Goal: Information Seeking & Learning: Learn about a topic

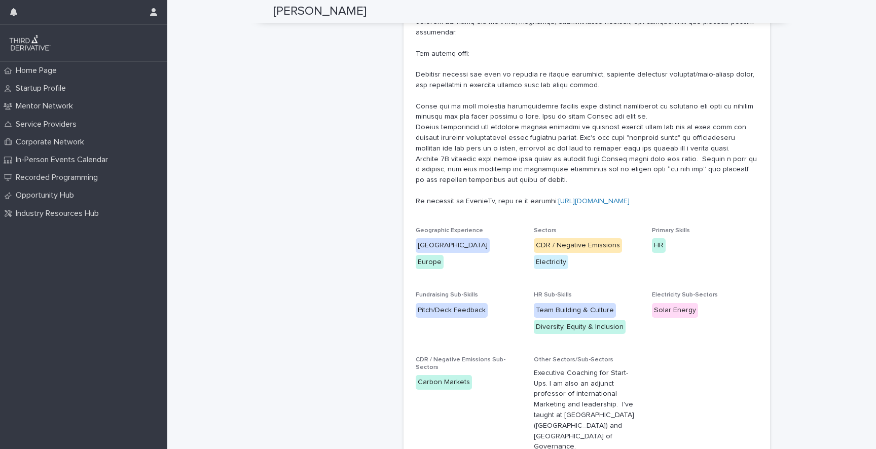
scroll to position [204, 0]
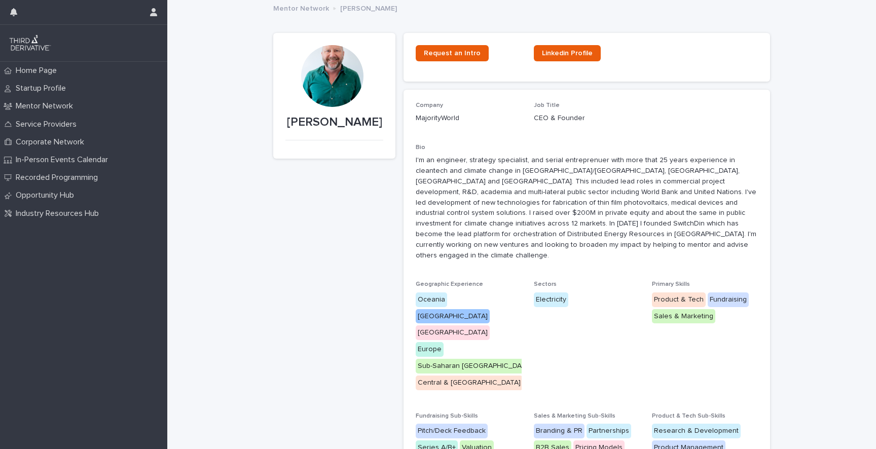
click at [619, 216] on p "I'm an engineer, strategy specialist, and serial entreprenuer with more that 25…" at bounding box center [587, 207] width 342 height 105
copy p "SwitchDin"
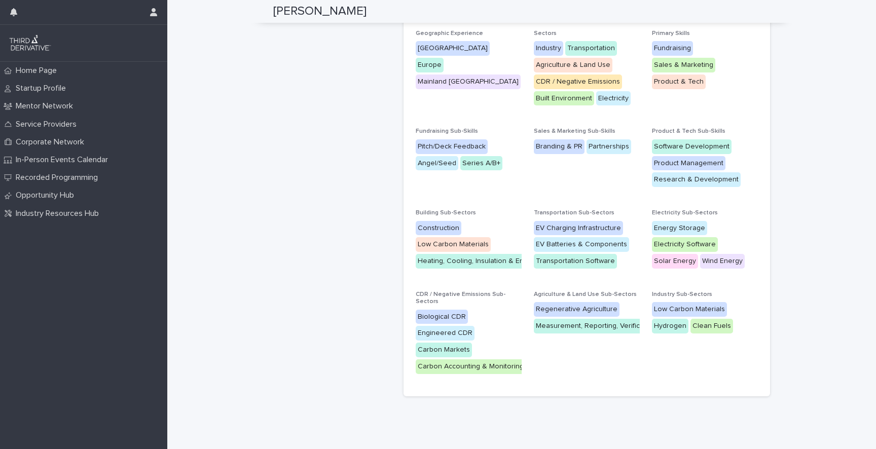
scroll to position [205, 0]
